Goal: Navigation & Orientation: Find specific page/section

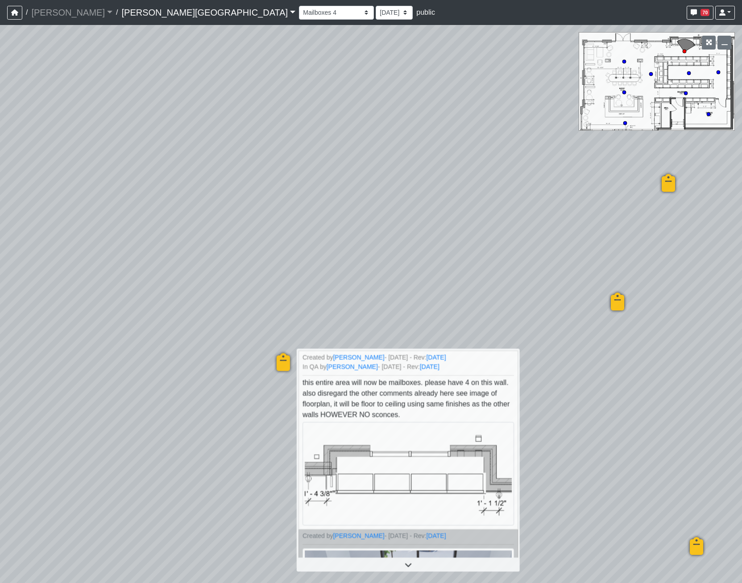
select select "rF7wEN249bZRwYFjRuPkNm"
click at [121, 18] on link "[PERSON_NAME][GEOGRAPHIC_DATA]" at bounding box center [208, 13] width 174 height 18
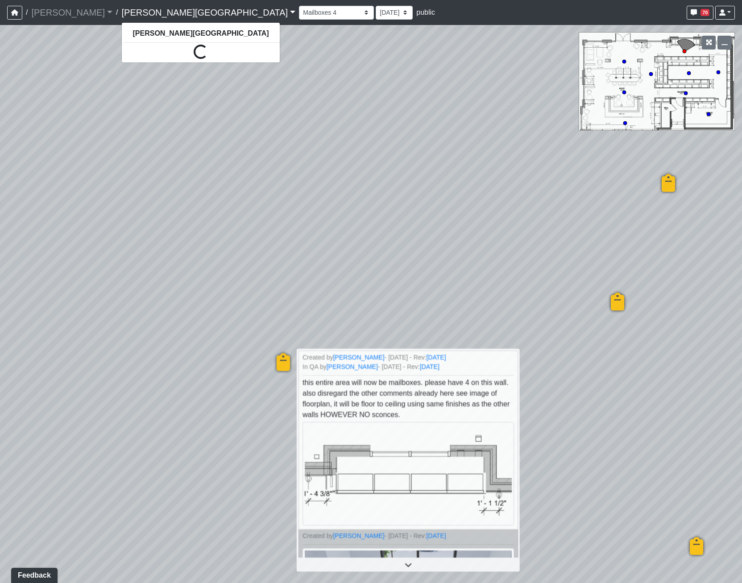
click at [121, 10] on link "[PERSON_NAME][GEOGRAPHIC_DATA]" at bounding box center [208, 13] width 174 height 18
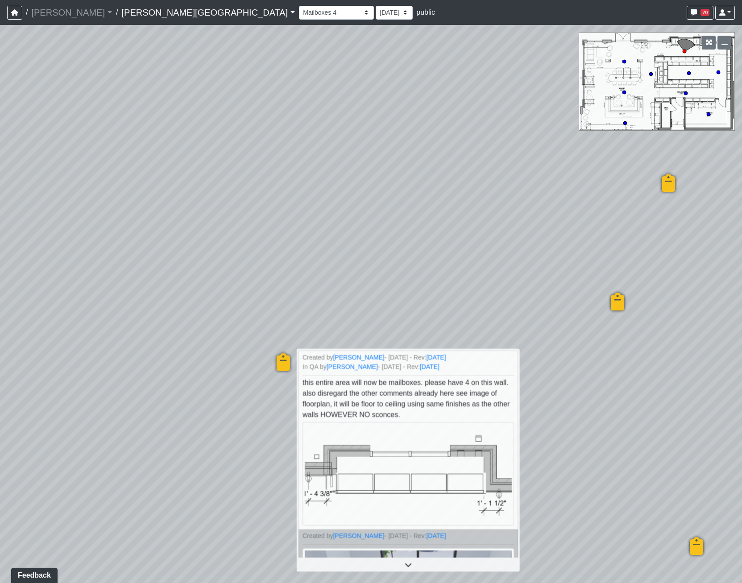
click at [121, 10] on link "[PERSON_NAME][GEOGRAPHIC_DATA]" at bounding box center [208, 13] width 174 height 18
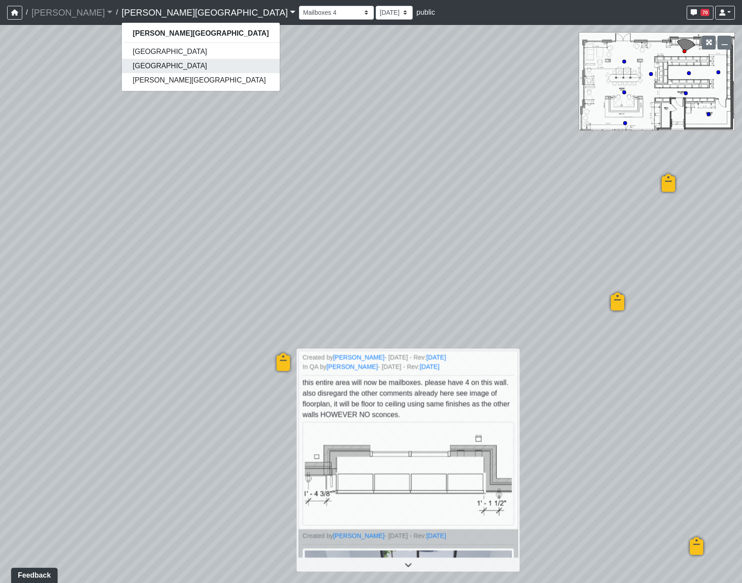
click at [122, 65] on link "[GEOGRAPHIC_DATA]" at bounding box center [201, 66] width 158 height 14
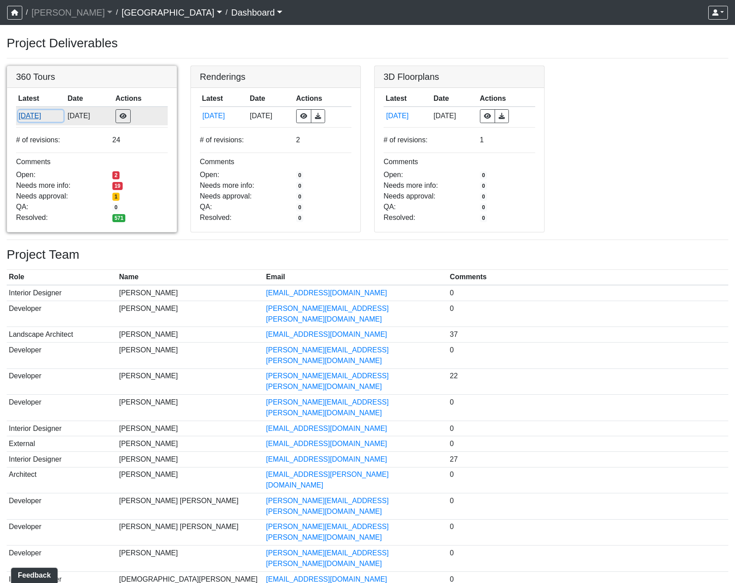
click at [31, 120] on button "6/23/2025" at bounding box center [40, 116] width 45 height 12
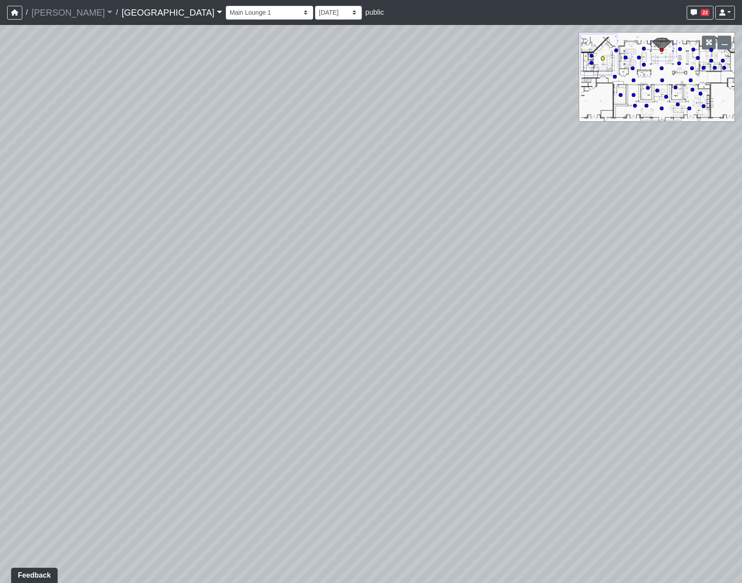
click at [603, 60] on circle at bounding box center [603, 59] width 4 height 4
drag, startPoint x: 352, startPoint y: 193, endPoint x: 89, endPoint y: 143, distance: 267.5
click at [89, 143] on div "Loading... Pool Courtyard Entry 1 Loading... Main Lounge 2 Loading... Pool Cour…" at bounding box center [371, 304] width 742 height 558
drag, startPoint x: 220, startPoint y: 213, endPoint x: 481, endPoint y: 153, distance: 268.0
click at [481, 153] on div "Loading... Pool Courtyard Entry 1 Loading... Main Lounge 2 Loading... Pool Cour…" at bounding box center [371, 304] width 742 height 558
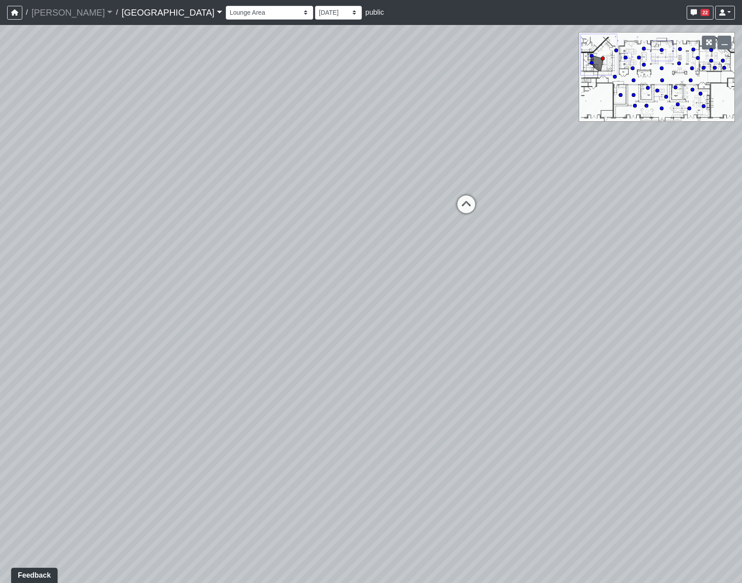
drag, startPoint x: 139, startPoint y: 218, endPoint x: 374, endPoint y: 216, distance: 235.2
click at [374, 216] on div "Loading... Pool Courtyard Entry 1 Loading... Main Lounge 2 Loading... Pool Cour…" at bounding box center [371, 304] width 742 height 558
drag, startPoint x: 122, startPoint y: 195, endPoint x: 437, endPoint y: 252, distance: 320.2
click at [437, 252] on div "Loading... Pool Courtyard Entry 1 Loading... Main Lounge 2 Loading... Pool Cour…" at bounding box center [371, 304] width 742 height 558
drag, startPoint x: 541, startPoint y: 265, endPoint x: 7, endPoint y: 184, distance: 540.1
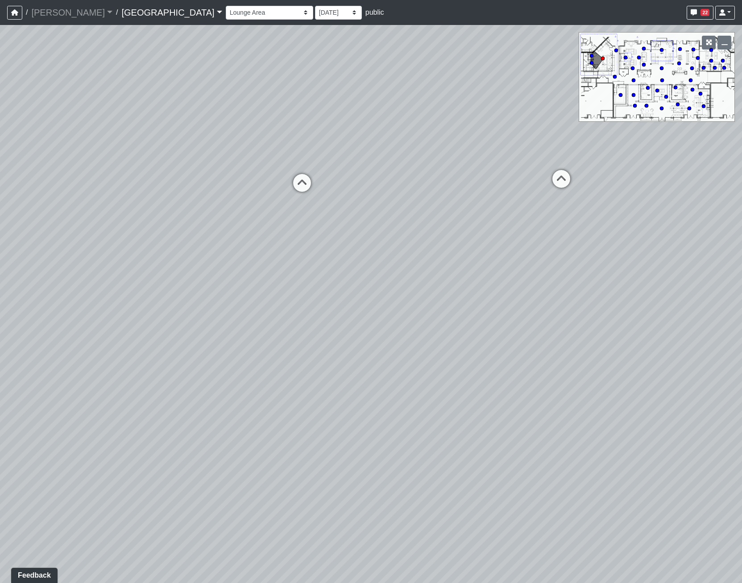
click at [7, 186] on div "Loading... Pool Courtyard Entry 1 Loading... Main Lounge 2 Loading... Pool Cour…" at bounding box center [371, 304] width 742 height 558
drag, startPoint x: 172, startPoint y: 232, endPoint x: 96, endPoint y: 252, distance: 77.9
click at [96, 252] on div "Loading... Pool Courtyard Entry 1 Loading... Main Lounge 2 Loading... Pool Cour…" at bounding box center [371, 304] width 742 height 558
drag, startPoint x: 627, startPoint y: 223, endPoint x: 344, endPoint y: 227, distance: 282.9
click at [305, 234] on div "Loading... Pool Courtyard Entry 1 Loading... Main Lounge 2 Loading... Pool Cour…" at bounding box center [371, 304] width 742 height 558
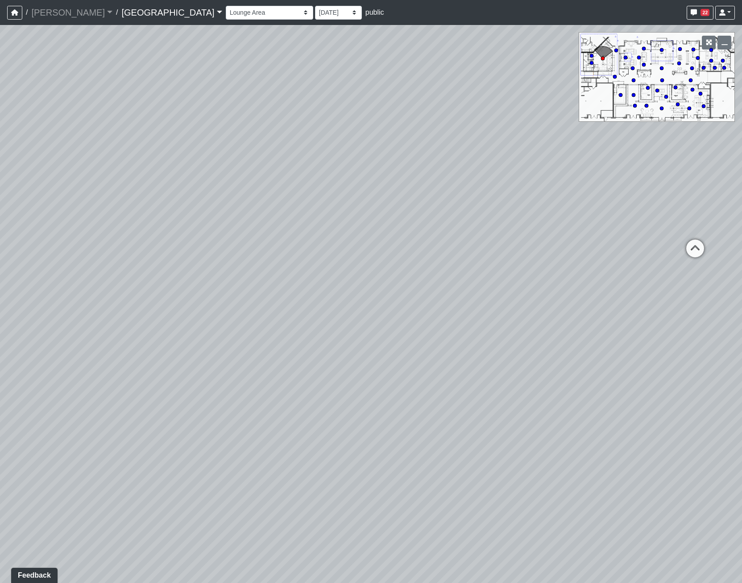
drag, startPoint x: 647, startPoint y: 237, endPoint x: 349, endPoint y: 209, distance: 299.8
click at [349, 209] on div "Loading... Pool Courtyard Entry 1 Loading... Main Lounge 2 Loading... Pool Cour…" at bounding box center [371, 304] width 742 height 558
drag, startPoint x: 459, startPoint y: 166, endPoint x: -41, endPoint y: 164, distance: 500.2
click at [0, 164] on html "/ Flournoy Flournoy Loading... / Cool Springs Cool Springs Loading... Cool Spri…" at bounding box center [371, 291] width 742 height 583
drag, startPoint x: 465, startPoint y: 174, endPoint x: -31, endPoint y: 161, distance: 496.8
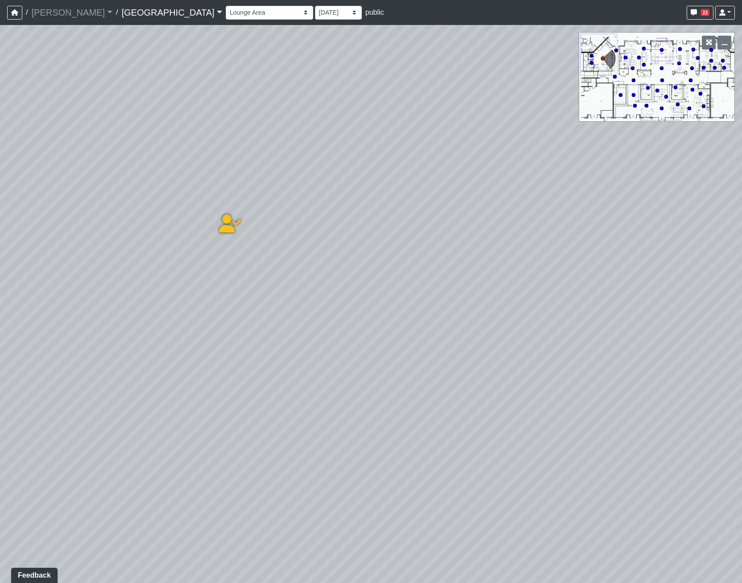
click at [0, 161] on html "/ Flournoy Flournoy Loading... / Cool Springs Cool Springs Loading... Cool Spri…" at bounding box center [371, 291] width 742 height 583
drag, startPoint x: 444, startPoint y: 167, endPoint x: 165, endPoint y: 208, distance: 281.5
click at [165, 208] on div "Loading... Pool Courtyard Entry 1 Loading... Main Lounge 2 Loading... Pool Cour…" at bounding box center [371, 304] width 742 height 558
drag, startPoint x: 476, startPoint y: 187, endPoint x: 141, endPoint y: 164, distance: 335.4
click at [141, 164] on div "Loading... Pool Courtyard Entry 1 Loading... Main Lounge 2 Loading... Pool Cour…" at bounding box center [371, 304] width 742 height 558
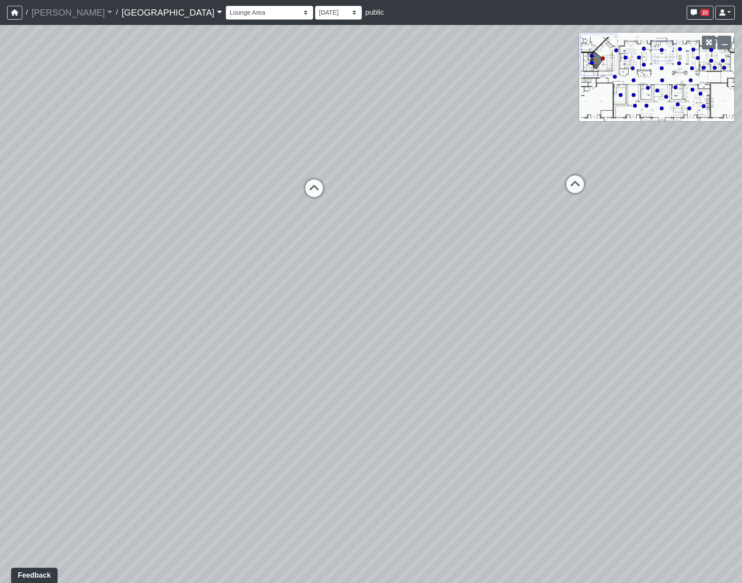
drag, startPoint x: 405, startPoint y: 166, endPoint x: 252, endPoint y: 168, distance: 153.5
click at [252, 168] on div "Loading... Pool Courtyard Entry 1 Loading... Main Lounge 2 Loading... Pool Cour…" at bounding box center [371, 304] width 742 height 558
drag, startPoint x: 538, startPoint y: 386, endPoint x: 539, endPoint y: 364, distance: 22.4
click at [545, 390] on div "Loading... Pool Courtyard Entry 1 Loading... Main Lounge 2 Loading... Pool Cour…" at bounding box center [371, 304] width 742 height 558
drag, startPoint x: 206, startPoint y: 268, endPoint x: 492, endPoint y: 165, distance: 303.9
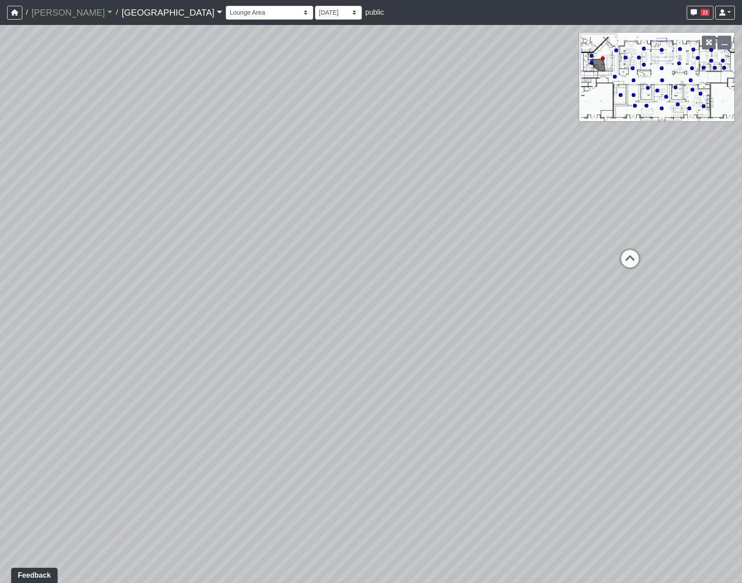
click at [492, 165] on div "Loading... Pool Courtyard Entry 1 Loading... Main Lounge 2 Loading... Pool Cour…" at bounding box center [371, 304] width 742 height 558
drag, startPoint x: 181, startPoint y: 178, endPoint x: 440, endPoint y: 172, distance: 258.9
click at [440, 172] on div "Loading... Pool Courtyard Entry 1 Loading... Main Lounge 2 Loading... Pool Cour…" at bounding box center [371, 304] width 742 height 558
drag, startPoint x: 290, startPoint y: 166, endPoint x: 333, endPoint y: 165, distance: 43.3
click at [333, 165] on div "Loading... Pool Courtyard Entry 1 Loading... Main Lounge 2 Loading... Pool Cour…" at bounding box center [371, 304] width 742 height 558
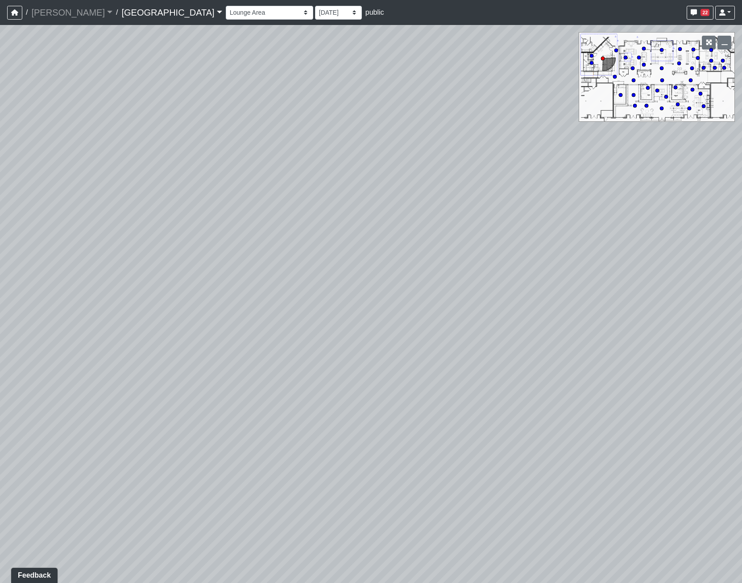
drag, startPoint x: 156, startPoint y: 235, endPoint x: 289, endPoint y: 216, distance: 134.3
click at [289, 216] on div "Loading... Pool Courtyard Entry 1 Loading... Main Lounge 2 Loading... Pool Cour…" at bounding box center [371, 304] width 742 height 558
click at [405, 484] on div "Loading... Pool Courtyard Entry 1 Loading... Main Lounge 2 Loading... Pool Cour…" at bounding box center [371, 304] width 742 height 558
drag, startPoint x: 530, startPoint y: 352, endPoint x: -89, endPoint y: 265, distance: 624.6
click at [0, 265] on html "/ Flournoy Flournoy Loading... / Cool Springs Cool Springs Loading... Cool Spri…" at bounding box center [371, 291] width 742 height 583
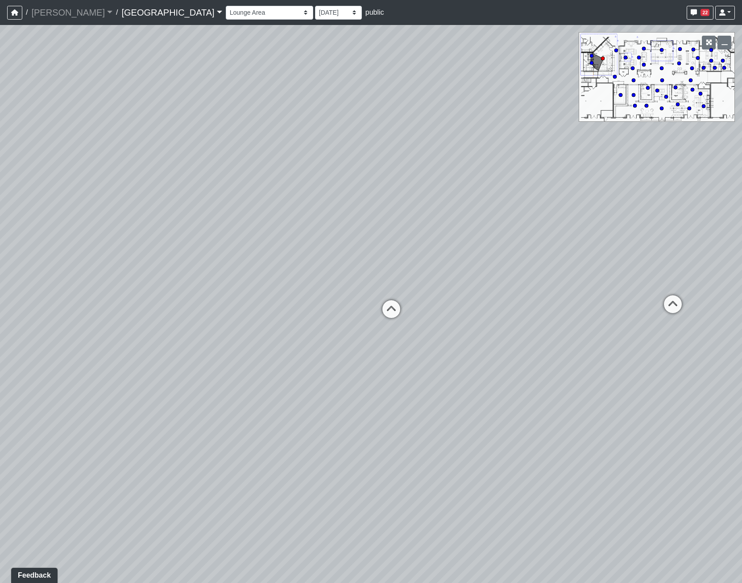
drag, startPoint x: 470, startPoint y: 283, endPoint x: 304, endPoint y: 464, distance: 245.7
click at [304, 464] on div "Loading... Pool Courtyard Entry 1 Loading... Main Lounge 2 Loading... Pool Cour…" at bounding box center [371, 304] width 742 height 558
click at [395, 307] on icon at bounding box center [391, 313] width 27 height 27
drag, startPoint x: 386, startPoint y: 433, endPoint x: 7, endPoint y: 132, distance: 485.0
click at [106, 145] on div "Loading... Pool Courtyard Entry 1 Loading... Main Lounge 2 Loading... Pool Cour…" at bounding box center [371, 304] width 742 height 558
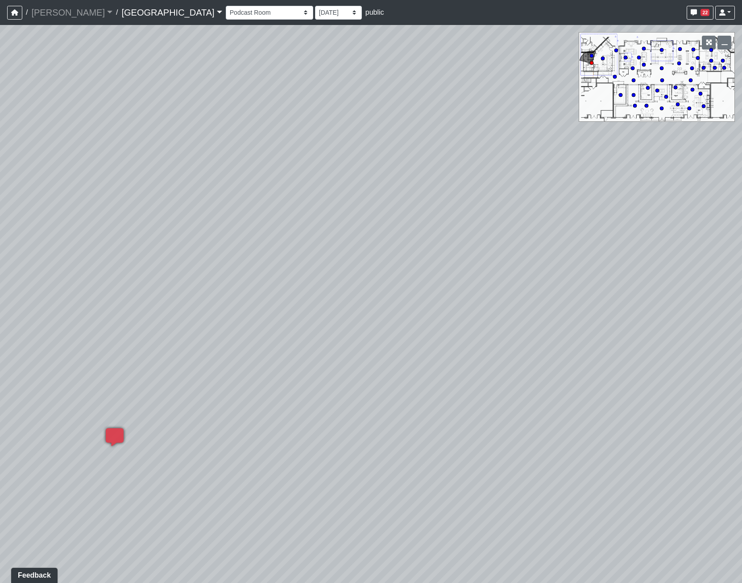
drag, startPoint x: 164, startPoint y: 344, endPoint x: 583, endPoint y: 470, distance: 437.8
click at [583, 470] on div "Loading... Pool Courtyard Entry 1 Loading... Main Lounge 2 Loading... Pool Cour…" at bounding box center [371, 304] width 742 height 558
drag, startPoint x: 156, startPoint y: 275, endPoint x: 688, endPoint y: 473, distance: 567.8
click at [688, 473] on div "Loading... Pool Courtyard Entry 1 Loading... Main Lounge 2 Loading... Pool Cour…" at bounding box center [371, 304] width 742 height 558
drag, startPoint x: 444, startPoint y: 142, endPoint x: 505, endPoint y: 411, distance: 275.4
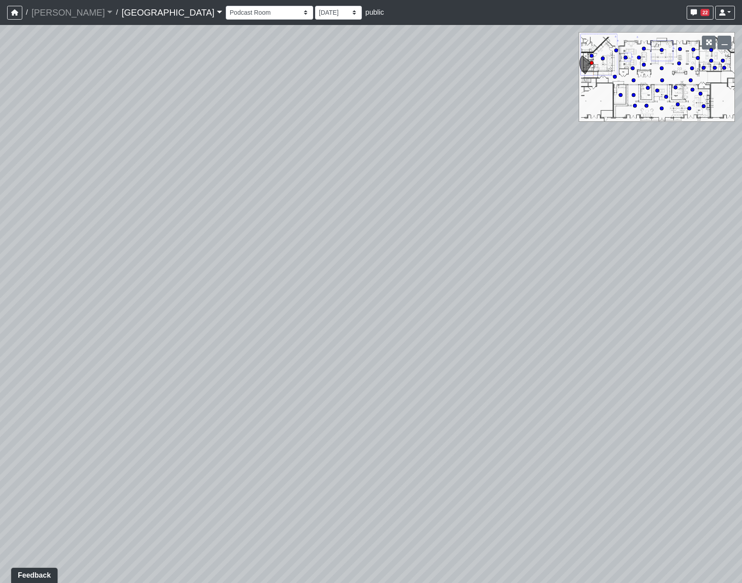
click at [505, 411] on div "Loading... Pool Courtyard Entry 1 Loading... Main Lounge 2 Loading... Pool Cour…" at bounding box center [371, 304] width 742 height 558
drag, startPoint x: 236, startPoint y: 315, endPoint x: 647, endPoint y: 273, distance: 413.2
click at [647, 273] on div "Loading... Pool Courtyard Entry 1 Loading... Main Lounge 2 Loading... Pool Cour…" at bounding box center [371, 304] width 742 height 558
drag, startPoint x: 282, startPoint y: 469, endPoint x: -107, endPoint y: 319, distance: 416.7
click at [0, 319] on html "/ Flournoy Flournoy Loading... / Cool Springs Cool Springs Loading... Cool Spri…" at bounding box center [371, 291] width 742 height 583
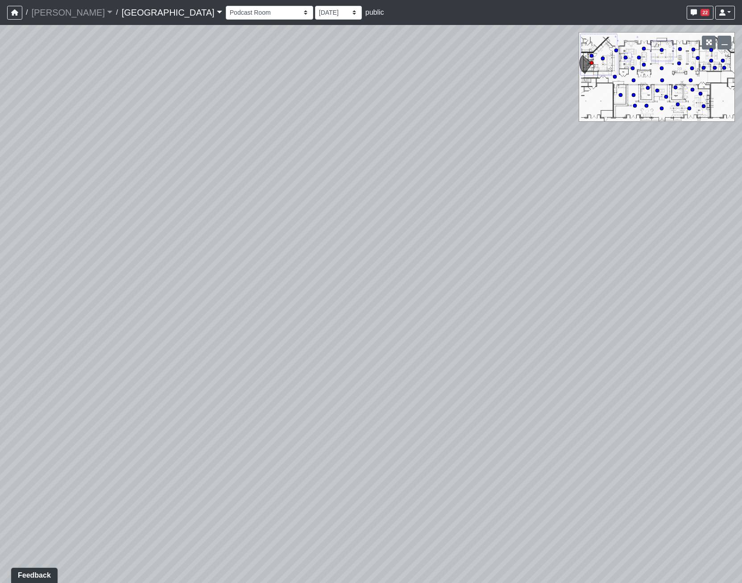
click at [593, 54] on icon at bounding box center [591, 56] width 4 height 4
drag, startPoint x: 305, startPoint y: 202, endPoint x: 477, endPoint y: 170, distance: 174.3
click at [477, 170] on div "Loading... Pool Courtyard Entry 1 Loading... Main Lounge 2 Loading... Pool Cour…" at bounding box center [371, 304] width 742 height 558
drag, startPoint x: 545, startPoint y: 244, endPoint x: -58, endPoint y: 84, distance: 624.5
click at [0, 84] on html "/ Flournoy Flournoy Loading... / Cool Springs Cool Springs Loading... Cool Spri…" at bounding box center [371, 291] width 742 height 583
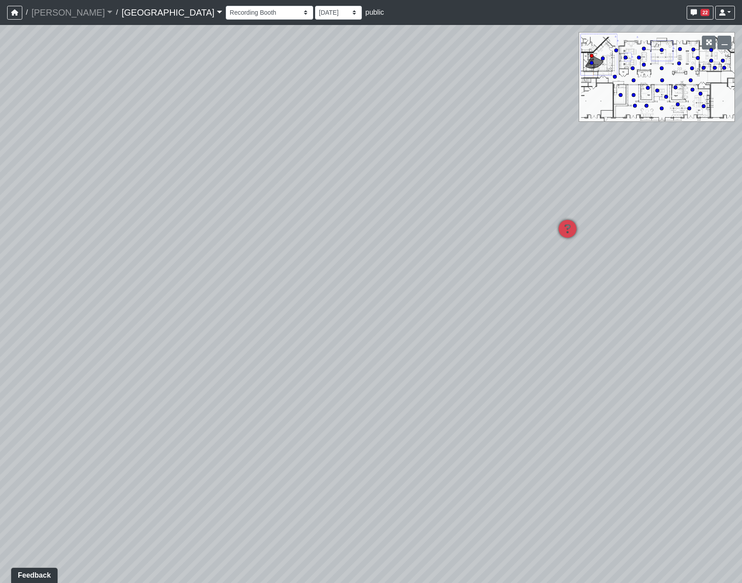
drag, startPoint x: 329, startPoint y: 268, endPoint x: 164, endPoint y: 306, distance: 169.5
click at [125, 395] on div "Loading... Pool Courtyard Entry 1 Loading... Main Lounge 2 Loading... Pool Cour…" at bounding box center [371, 304] width 742 height 558
drag, startPoint x: 365, startPoint y: 163, endPoint x: 35, endPoint y: 310, distance: 361.4
click at [35, 311] on div "Loading... Pool Courtyard Entry 1 Loading... Main Lounge 2 Loading... Pool Cour…" at bounding box center [371, 304] width 742 height 558
drag, startPoint x: 458, startPoint y: 230, endPoint x: 331, endPoint y: 104, distance: 179.5
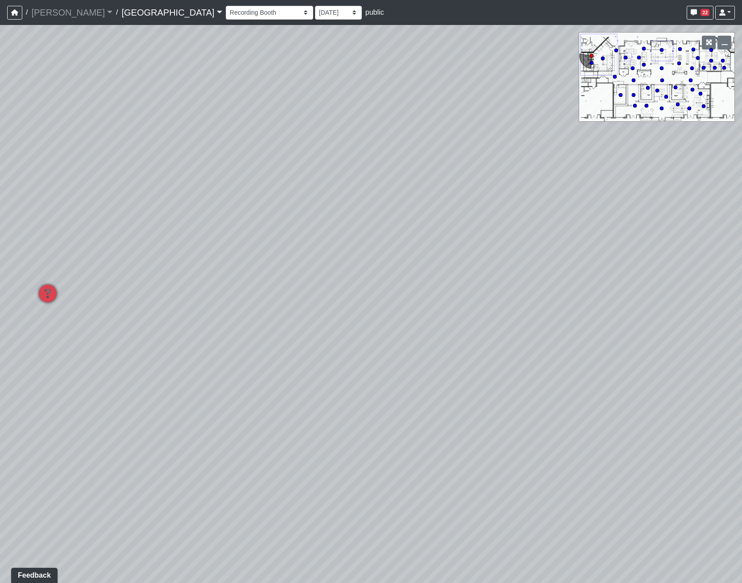
click at [331, 104] on div "Loading... Pool Courtyard Entry 1 Loading... Main Lounge 2 Loading... Pool Cour…" at bounding box center [371, 304] width 742 height 558
drag, startPoint x: 298, startPoint y: 191, endPoint x: 627, endPoint y: 239, distance: 332.8
click at [627, 239] on div "Loading... Pool Courtyard Entry 1 Loading... Main Lounge 2 Loading... Pool Cour…" at bounding box center [371, 304] width 742 height 558
click at [379, 345] on icon at bounding box center [374, 354] width 27 height 27
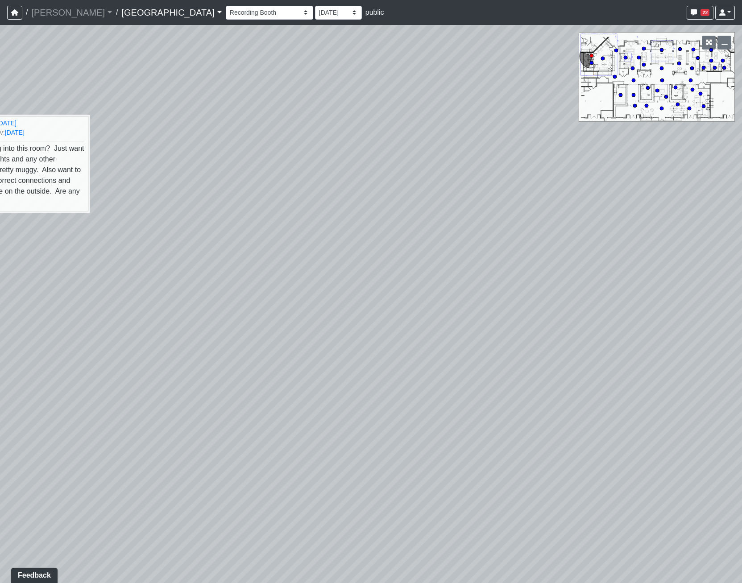
drag, startPoint x: 460, startPoint y: 279, endPoint x: 31, endPoint y: 42, distance: 490.3
click at [31, 42] on div "Loading... Pool Courtyard Entry 1 Loading... Main Lounge 2 Loading... Pool Cour…" at bounding box center [371, 304] width 742 height 558
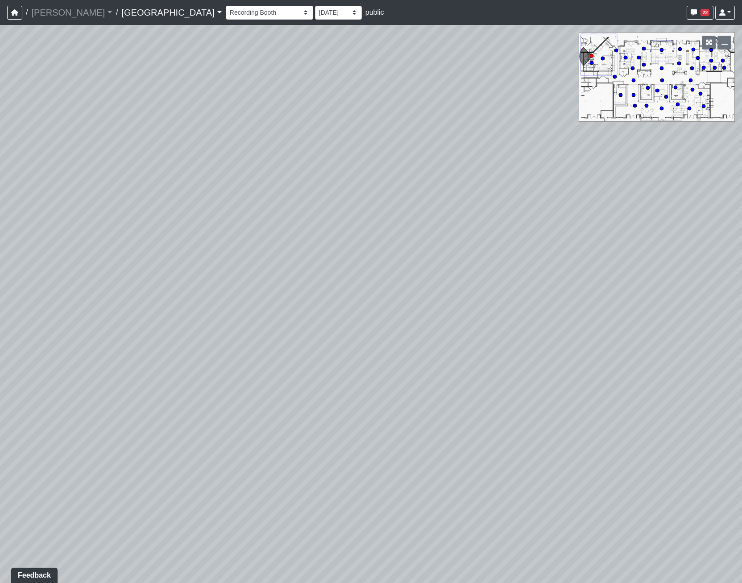
drag, startPoint x: 384, startPoint y: 132, endPoint x: 88, endPoint y: 268, distance: 325.6
click at [88, 268] on div "Loading... Pool Courtyard Entry 1 Loading... Main Lounge 2 Loading... Pool Cour…" at bounding box center [371, 304] width 742 height 558
drag, startPoint x: 380, startPoint y: 150, endPoint x: 274, endPoint y: 144, distance: 106.8
click at [0, 244] on html "/ Flournoy Flournoy Loading... / Cool Springs Cool Springs Loading... Cool Spri…" at bounding box center [371, 291] width 742 height 583
drag, startPoint x: 402, startPoint y: 156, endPoint x: 16, endPoint y: 205, distance: 389.1
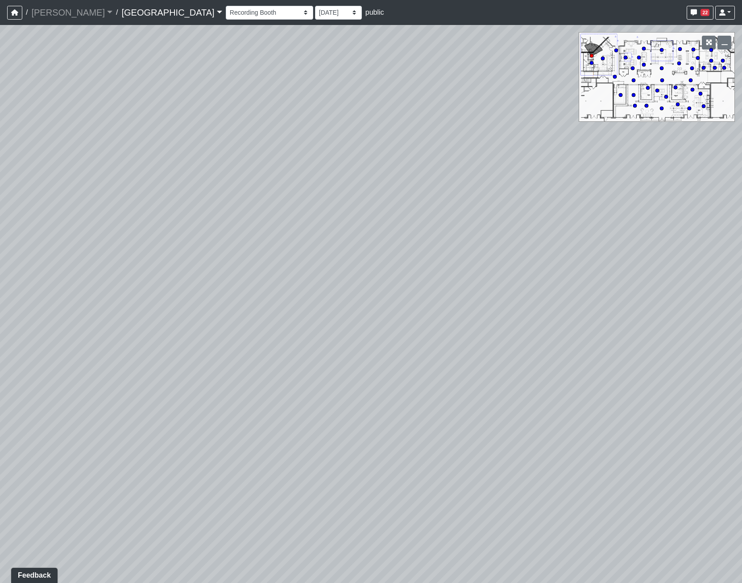
click at [16, 205] on div "Loading... Pool Courtyard Entry 1 Loading... Main Lounge 2 Loading... Pool Cour…" at bounding box center [371, 304] width 742 height 558
drag, startPoint x: 345, startPoint y: 282, endPoint x: 358, endPoint y: 258, distance: 26.4
click at [409, 347] on div "Loading... Pool Courtyard Entry 1 Loading... Main Lounge 2 Loading... Pool Cour…" at bounding box center [371, 304] width 742 height 558
drag, startPoint x: 337, startPoint y: 234, endPoint x: 349, endPoint y: 227, distance: 13.4
click at [349, 227] on div "Loading... Pool Courtyard Entry 1 Loading... Main Lounge 2 Loading... Pool Cour…" at bounding box center [371, 304] width 742 height 558
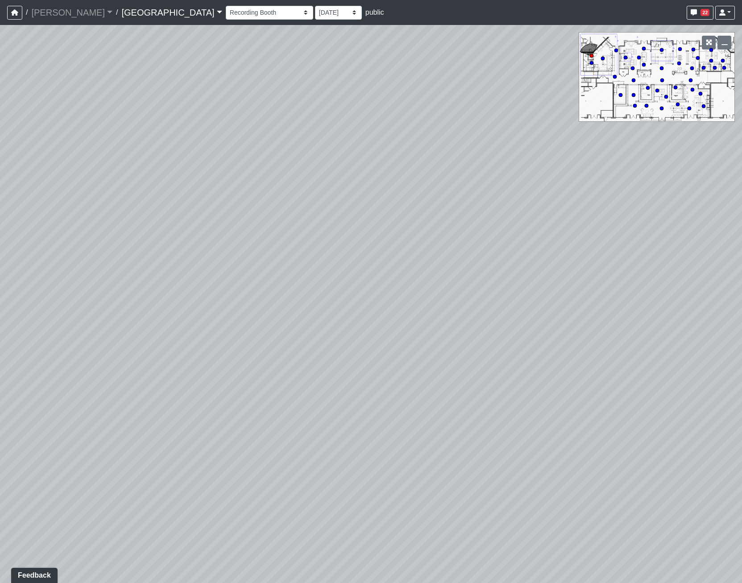
drag, startPoint x: 388, startPoint y: 278, endPoint x: 504, endPoint y: 181, distance: 151.7
click at [504, 181] on div "Loading... Pool Courtyard Entry 1 Loading... Main Lounge 2 Loading... Pool Cour…" at bounding box center [371, 304] width 742 height 558
drag, startPoint x: 288, startPoint y: 210, endPoint x: 503, endPoint y: 181, distance: 217.5
click at [503, 181] on div "Loading... Pool Courtyard Entry 1 Loading... Main Lounge 2 Loading... Pool Cour…" at bounding box center [371, 304] width 742 height 558
drag, startPoint x: 185, startPoint y: 263, endPoint x: 515, endPoint y: 187, distance: 338.8
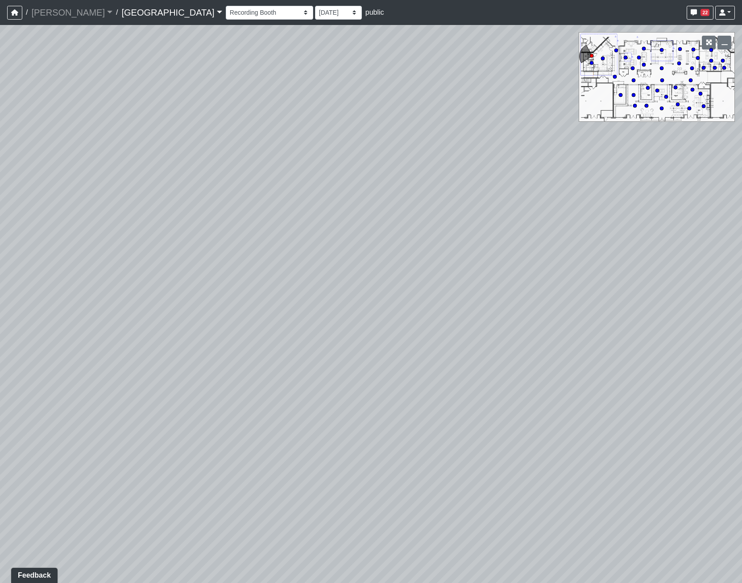
click at [515, 187] on div "Loading... Pool Courtyard Entry 1 Loading... Main Lounge 2 Loading... Pool Cour…" at bounding box center [371, 304] width 742 height 558
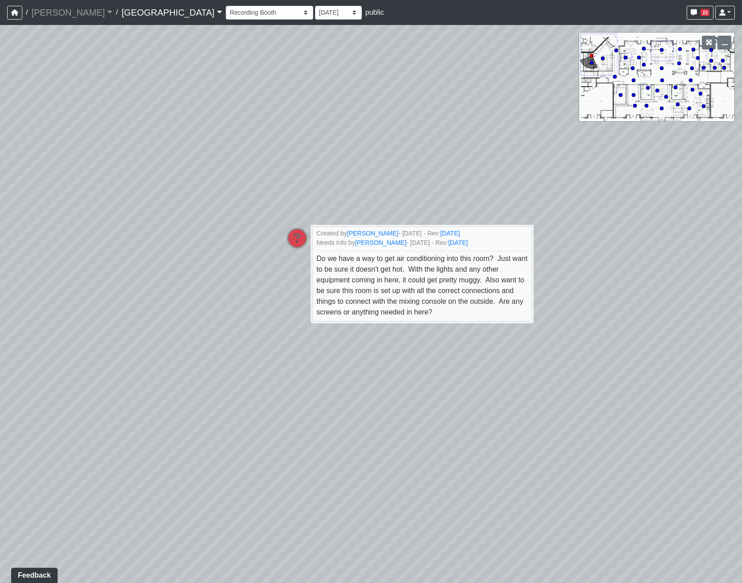
drag, startPoint x: 326, startPoint y: 212, endPoint x: 531, endPoint y: 121, distance: 224.9
click at [531, 121] on div "Loading... Pool Courtyard Entry 1 Loading... Main Lounge 2 Loading... Pool Cour…" at bounding box center [371, 304] width 742 height 558
drag, startPoint x: 333, startPoint y: 87, endPoint x: 543, endPoint y: 227, distance: 252.5
click at [543, 227] on div "Loading... Pool Courtyard Entry 1 Loading... Main Lounge 2 Loading... Pool Cour…" at bounding box center [371, 304] width 742 height 558
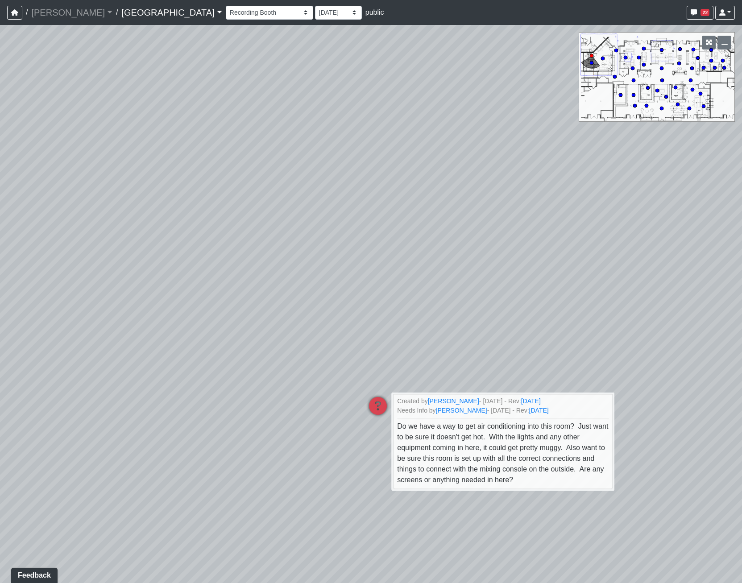
drag, startPoint x: 465, startPoint y: 136, endPoint x: 353, endPoint y: 227, distance: 143.7
click at [331, 236] on div "Loading... Pool Courtyard Entry 1 Loading... Main Lounge 2 Loading... Pool Cour…" at bounding box center [371, 304] width 742 height 558
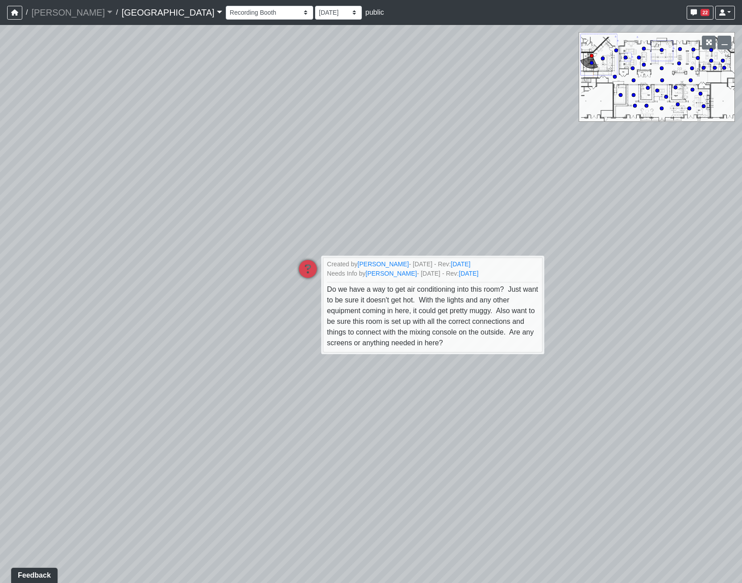
drag, startPoint x: 437, startPoint y: 219, endPoint x: 370, endPoint y: 81, distance: 153.3
click at [370, 81] on div "Loading... Pool Courtyard Entry 1 Loading... Main Lounge 2 Loading... Pool Cour…" at bounding box center [371, 304] width 742 height 558
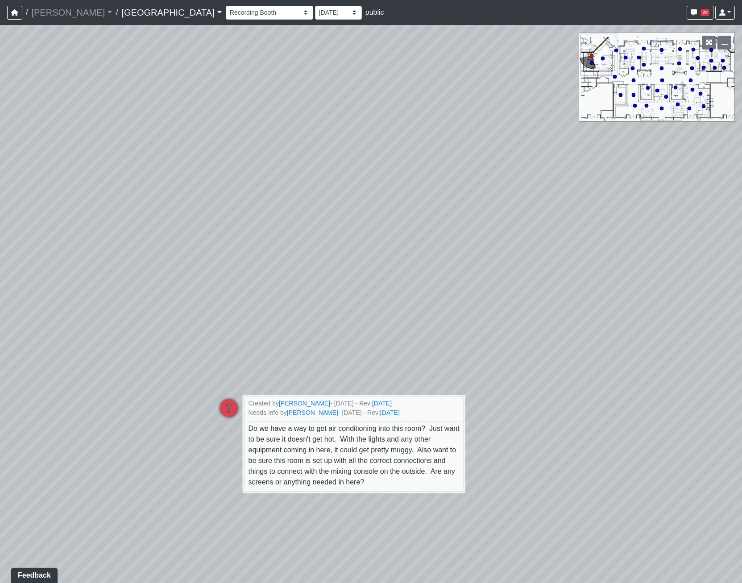
drag, startPoint x: 383, startPoint y: 145, endPoint x: 314, endPoint y: 236, distance: 114.2
click at [296, 290] on div "Loading... Pool Courtyard Entry 1 Loading... Main Lounge 2 Loading... Pool Cour…" at bounding box center [371, 304] width 742 height 558
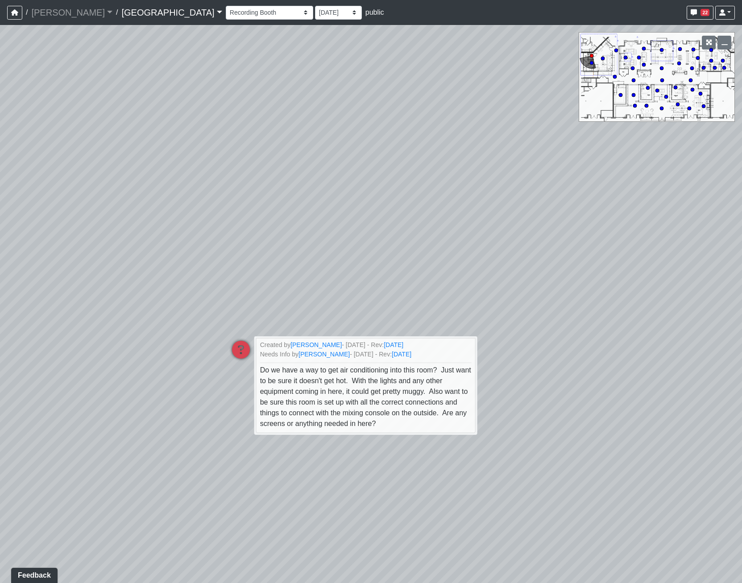
click at [322, 232] on div "Loading... Pool Courtyard Entry 1 Loading... Main Lounge 2 Loading... Pool Cour…" at bounding box center [371, 304] width 742 height 558
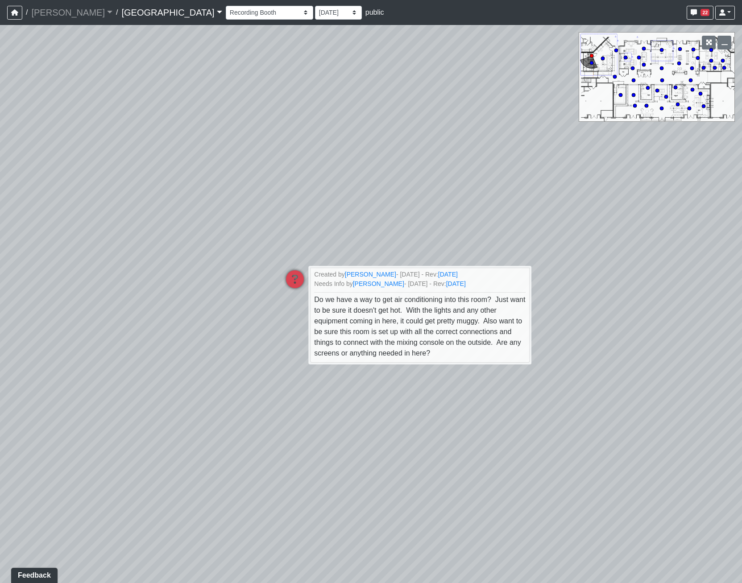
drag, startPoint x: 415, startPoint y: 142, endPoint x: 478, endPoint y: 63, distance: 100.9
click at [478, 63] on div "Loading... Pool Courtyard Entry 1 Loading... Main Lounge 2 Loading... Pool Cour…" at bounding box center [371, 304] width 742 height 558
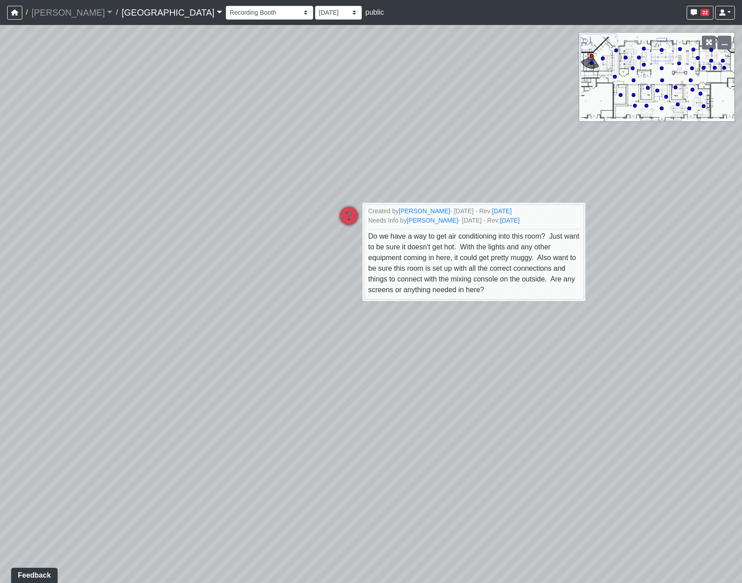
drag, startPoint x: 443, startPoint y: 133, endPoint x: 510, endPoint y: 61, distance: 99.1
click at [511, 61] on div "Loading... Pool Courtyard Entry 1 Loading... Main Lounge 2 Loading... Pool Cour…" at bounding box center [371, 304] width 742 height 558
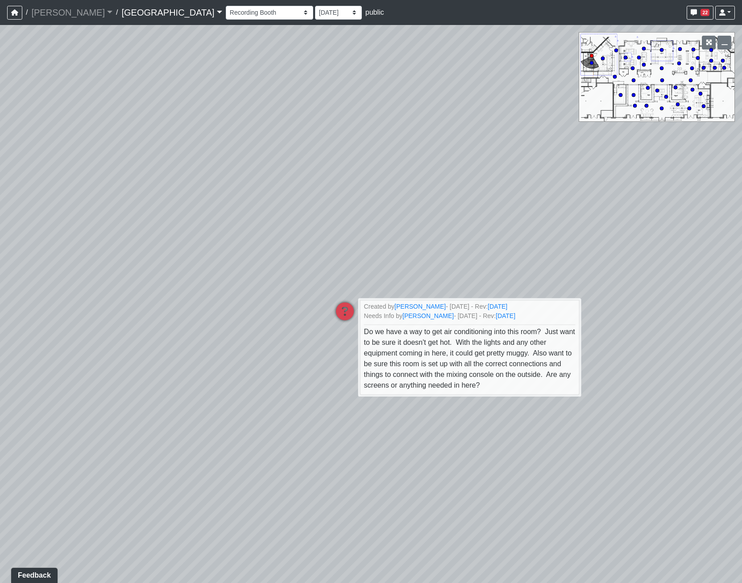
drag, startPoint x: 270, startPoint y: 211, endPoint x: 271, endPoint y: 250, distance: 38.8
click at [271, 250] on div "Loading... Pool Courtyard Entry 1 Loading... Main Lounge 2 Loading... Pool Cour…" at bounding box center [371, 304] width 742 height 558
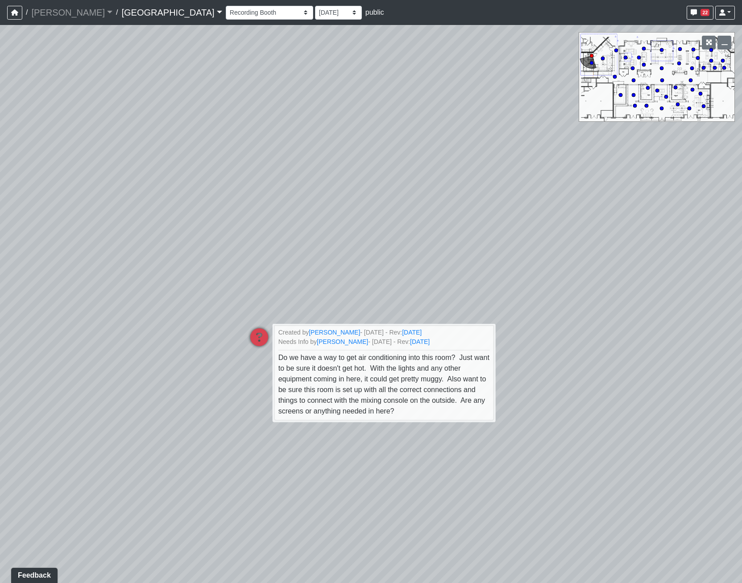
drag, startPoint x: 364, startPoint y: 85, endPoint x: 283, endPoint y: 101, distance: 82.3
click at [283, 101] on div "Loading... Pool Courtyard Entry 1 Loading... Main Lounge 2 Loading... Pool Cour…" at bounding box center [371, 304] width 742 height 558
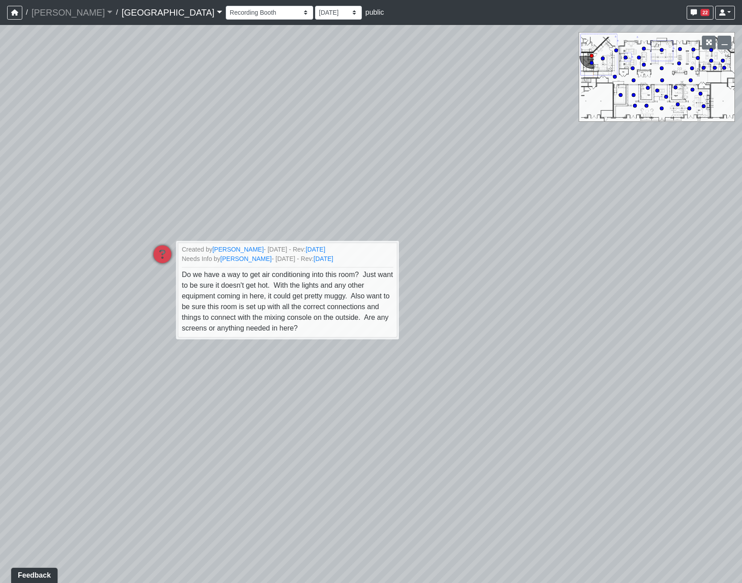
drag, startPoint x: 394, startPoint y: 62, endPoint x: 213, endPoint y: 71, distance: 180.9
click at [213, 71] on div "Loading... Pool Courtyard Entry 1 Loading... Main Lounge 2 Loading... Pool Cour…" at bounding box center [371, 304] width 742 height 558
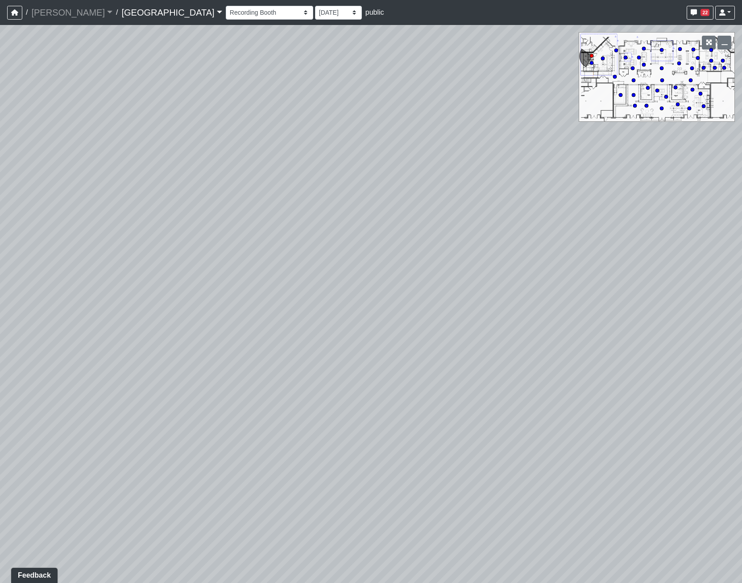
drag, startPoint x: 332, startPoint y: 78, endPoint x: 274, endPoint y: 174, distance: 111.7
click at [135, 79] on div "Loading... Pool Courtyard Entry 1 Loading... Main Lounge 2 Loading... Pool Cour…" at bounding box center [371, 304] width 742 height 558
drag, startPoint x: 429, startPoint y: 239, endPoint x: 515, endPoint y: 329, distance: 124.7
click at [352, 338] on div "Loading... Pool Courtyard Entry 1 Loading... Main Lounge 2 Loading... Pool Cour…" at bounding box center [371, 304] width 742 height 558
drag, startPoint x: 444, startPoint y: 198, endPoint x: 73, endPoint y: 112, distance: 380.1
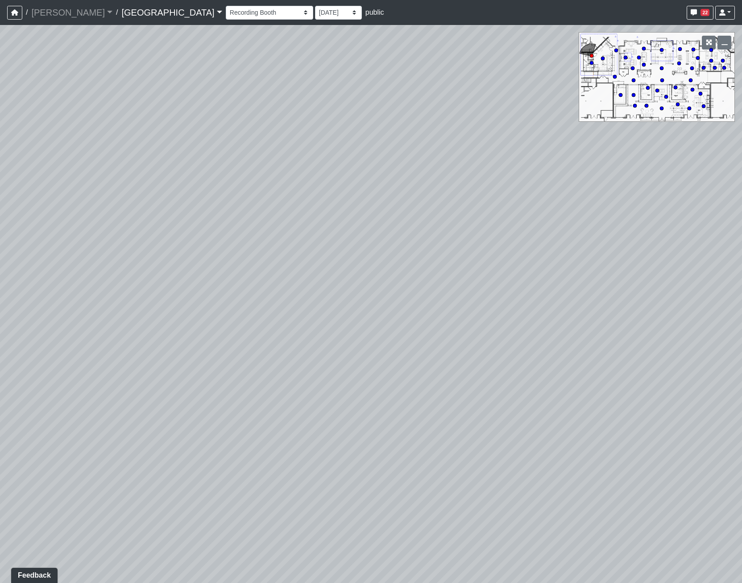
click at [73, 114] on div "Loading... Pool Courtyard Entry 1 Loading... Main Lounge 2 Loading... Pool Cour…" at bounding box center [371, 304] width 742 height 558
drag, startPoint x: 257, startPoint y: 141, endPoint x: -79, endPoint y: 394, distance: 420.5
click at [0, 394] on html "/ Flournoy Flournoy Loading... / Cool Springs Cool Springs Loading... Cool Spri…" at bounding box center [371, 291] width 742 height 583
drag
click at [711, 336] on div "Loading... Pool Courtyard Entry 1 Loading... Main Lounge 2 Loading... Pool Cour…" at bounding box center [371, 304] width 742 height 558
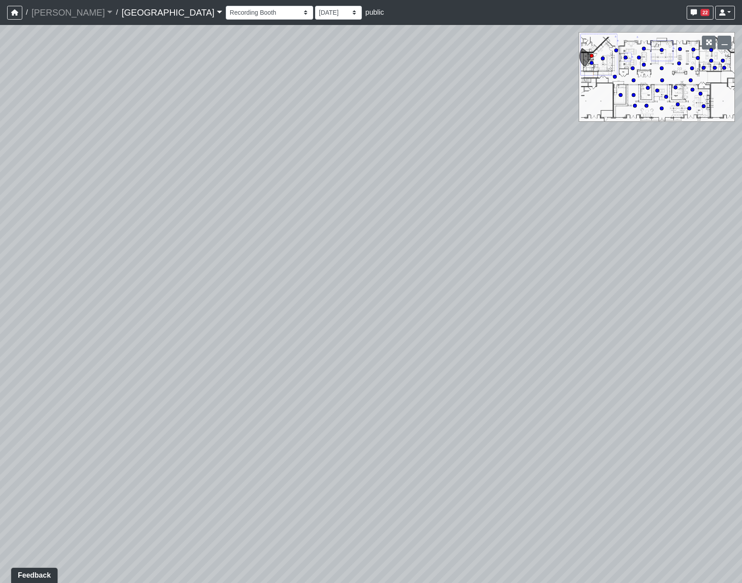
click at [643, 222] on div "Loading... Pool Courtyard Entry 1 Loading... Main Lounge 2 Loading... Pool Cour…" at bounding box center [371, 304] width 742 height 558
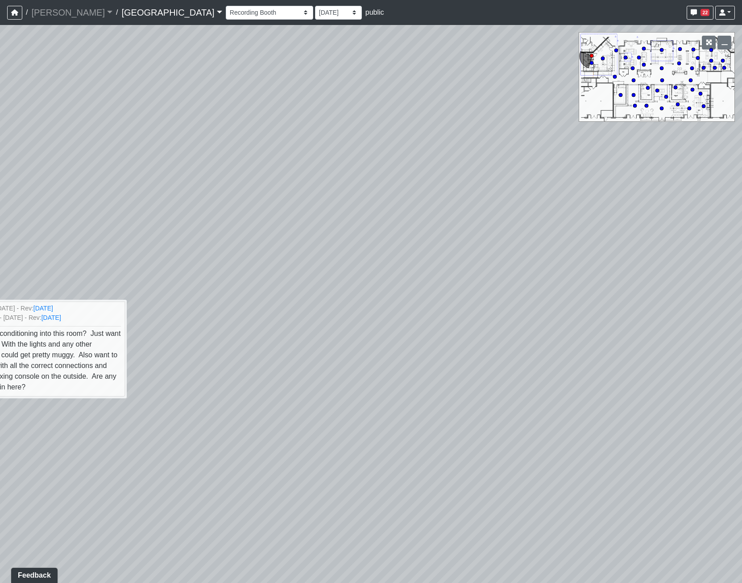
click at [456, 223] on div "Loading... Pool Courtyard Entry 1 Loading... Main Lounge 2 Loading... Pool Cour…" at bounding box center [371, 304] width 742 height 558
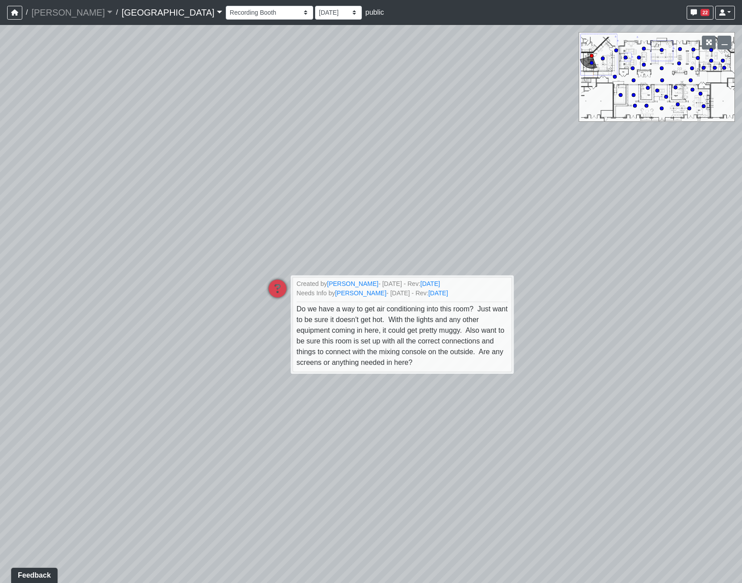
click at [622, 334] on div "Loading... Pool Courtyard Entry 1 Loading... Main Lounge 2 Loading... Pool Cour…" at bounding box center [371, 304] width 742 height 558
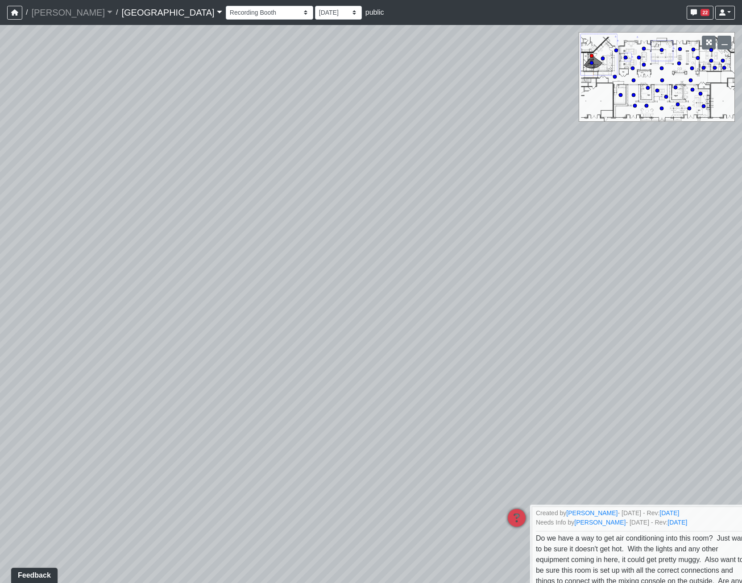
click at [652, 352] on div "Loading... Pool Courtyard Entry 1 Loading... Main Lounge 2 Loading... Pool Cour…" at bounding box center [371, 304] width 742 height 558
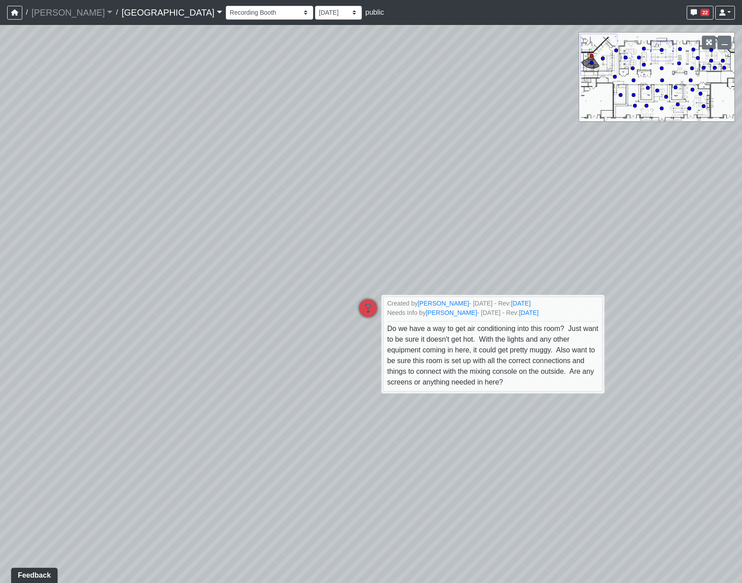
click at [369, 93] on div "Loading... Pool Courtyard Entry 1 Loading... Main Lounge 2 Loading... Pool Cour…" at bounding box center [371, 304] width 742 height 558
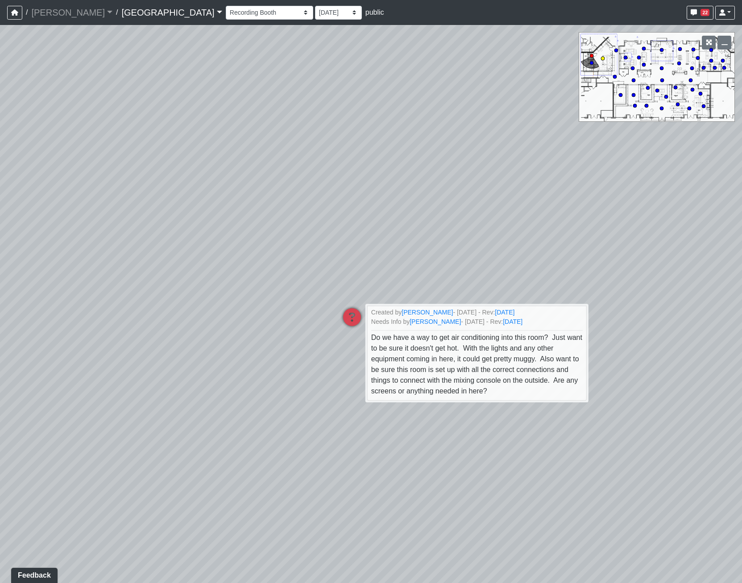
click at [604, 59] on circle at bounding box center [603, 59] width 4 height 4
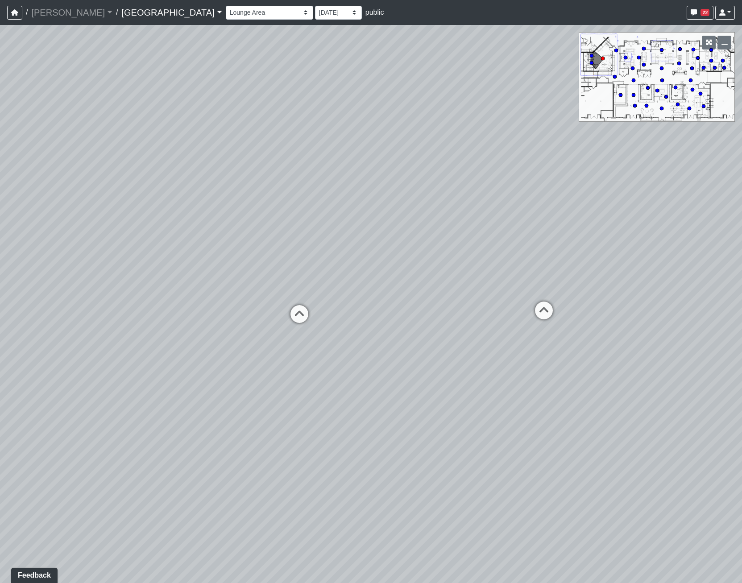
click at [590, 64] on icon at bounding box center [591, 63] width 4 height 4
click at [592, 64] on circle at bounding box center [592, 63] width 4 height 4
drag, startPoint x: 389, startPoint y: 270, endPoint x: 87, endPoint y: 106, distance: 343.8
click at [0, 17] on html "/ Flournoy Flournoy Loading... / Cool Springs Cool Springs Loading... Cool Spri…" at bounding box center [371, 291] width 742 height 583
click at [19, 386] on div "Loading... Pool Courtyard Entry 1 Loading... Main Lounge 2 Loading... Pool Cour…" at bounding box center [371, 304] width 742 height 558
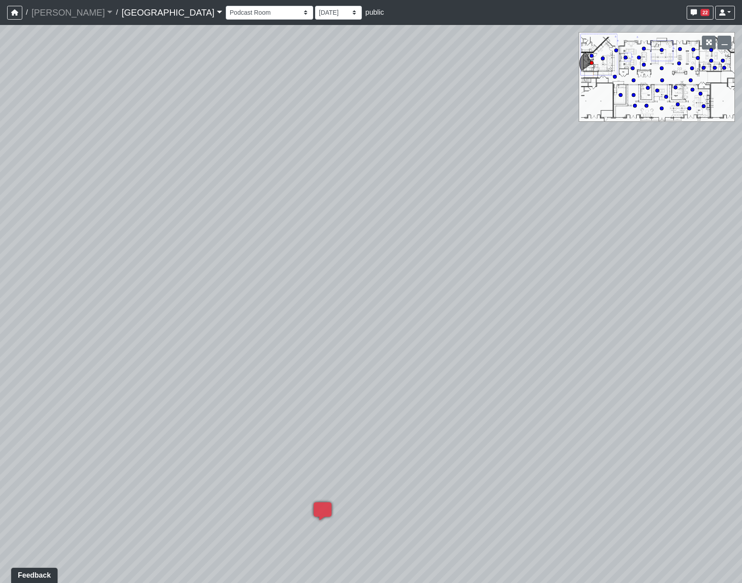
click at [0, 203] on html "/ Flournoy Flournoy Loading... / Cool Springs Cool Springs Loading... Cool Spri…" at bounding box center [371, 291] width 742 height 583
click at [592, 54] on circle at bounding box center [592, 56] width 4 height 4
select select "u79dVXaf4er7ZfJQ5HSvoN"
drag, startPoint x: 279, startPoint y: 299, endPoint x: 614, endPoint y: 286, distance: 334.9
click at [598, 286] on div "Loading... Pool Courtyard Entry 1 Loading... Main Lounge 2 Loading... Pool Cour…" at bounding box center [371, 304] width 742 height 558
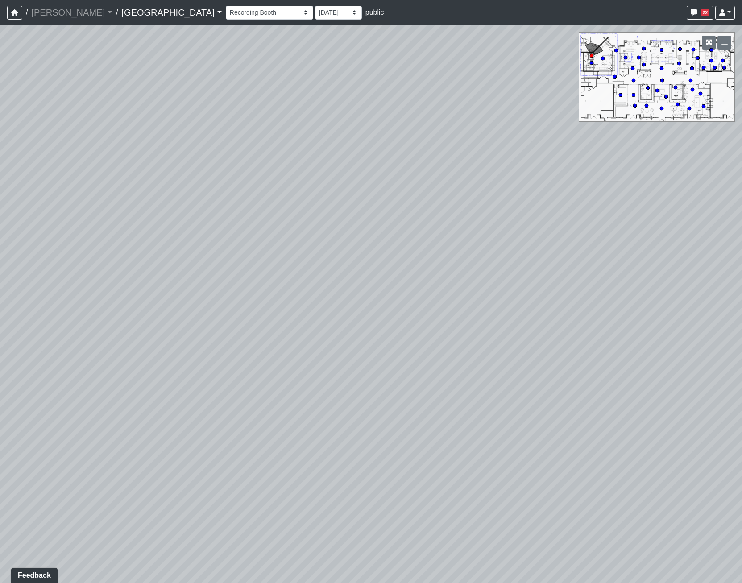
drag, startPoint x: 434, startPoint y: 265, endPoint x: 635, endPoint y: 300, distance: 204.7
click at [742, 329] on html "/ Flournoy Flournoy Loading... / Cool Springs Cool Springs Loading... Cool Spri…" at bounding box center [371, 291] width 742 height 583
drag, startPoint x: 213, startPoint y: 225, endPoint x: 539, endPoint y: 175, distance: 330.0
click at [533, 180] on div "Loading... Pool Courtyard Entry 1 Loading... Main Lounge 2 Loading... Pool Cour…" at bounding box center [371, 304] width 742 height 558
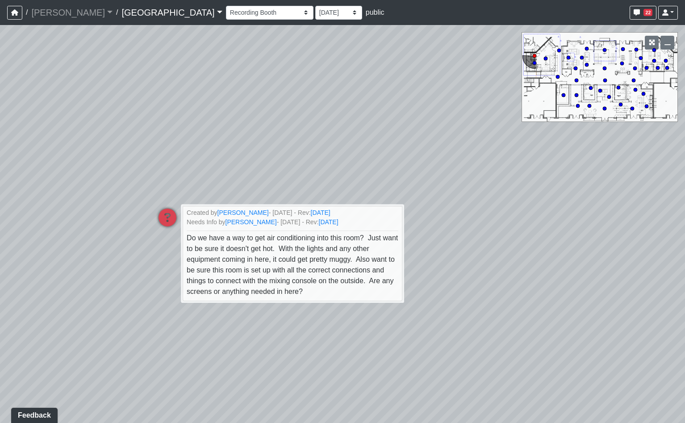
drag, startPoint x: 416, startPoint y: 204, endPoint x: 154, endPoint y: 180, distance: 263.0
click at [154, 180] on div "Loading... Pool Courtyard Entry 1 Loading... Main Lounge 2 Loading... Pool Cour…" at bounding box center [342, 224] width 685 height 398
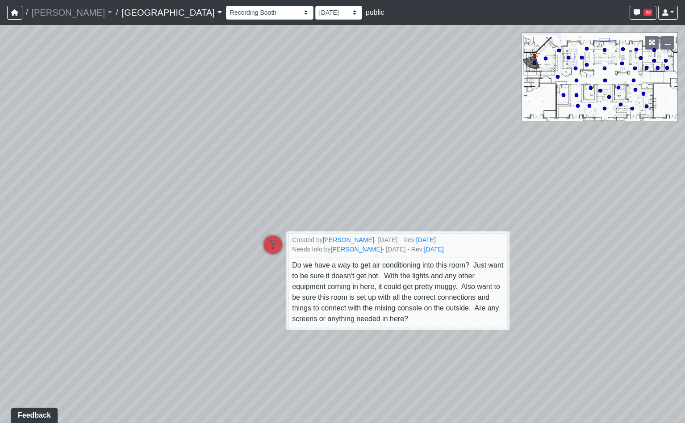
drag, startPoint x: 419, startPoint y: 152, endPoint x: 542, endPoint y: 166, distance: 124.0
click at [542, 166] on div "Loading... Pool Courtyard Entry 1 Loading... Main Lounge 2 Loading... Pool Cour…" at bounding box center [342, 224] width 685 height 398
click at [452, 134] on div "Loading... Pool Courtyard Entry 1 Loading... Main Lounge 2 Loading... Pool Cour…" at bounding box center [342, 224] width 685 height 398
